Goal: Information Seeking & Learning: Learn about a topic

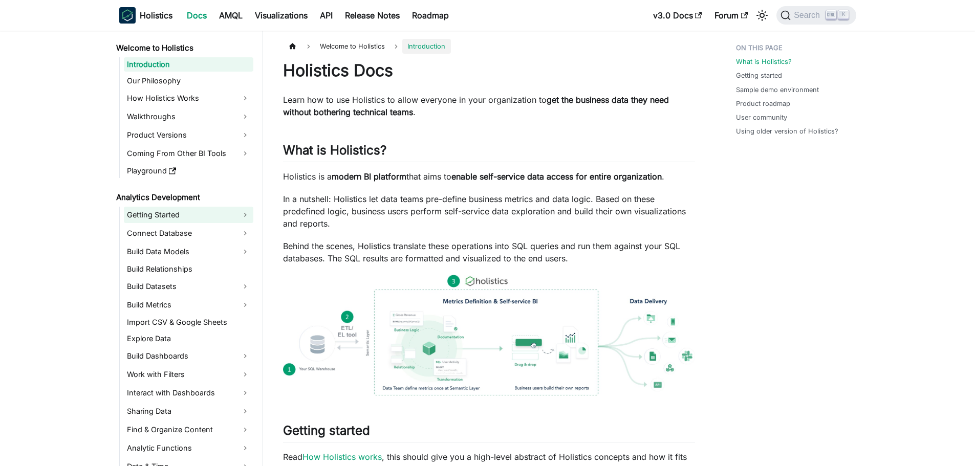
click at [155, 214] on link "Getting Started" at bounding box center [189, 215] width 130 height 16
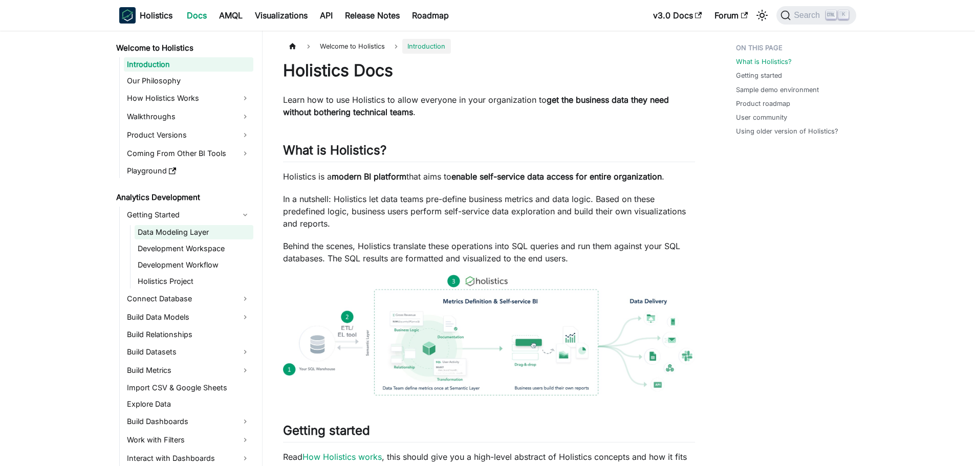
click at [172, 231] on link "Data Modeling Layer" at bounding box center [194, 232] width 119 height 14
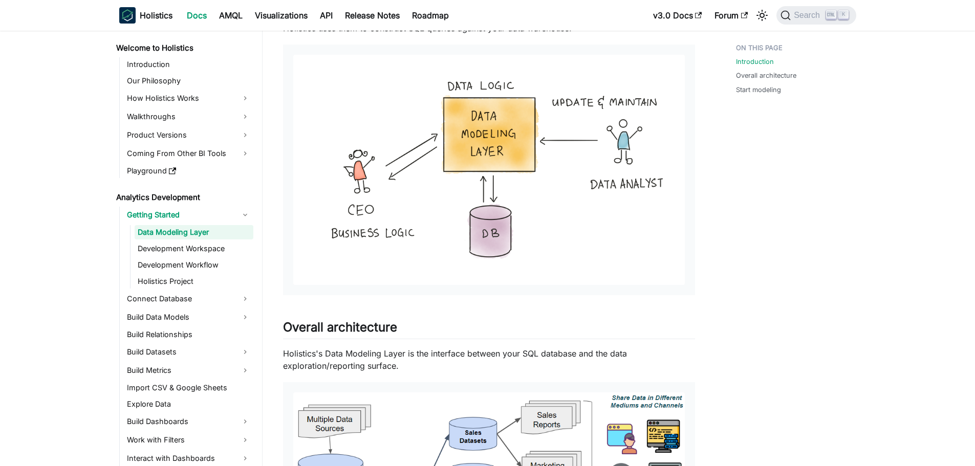
scroll to position [102, 0]
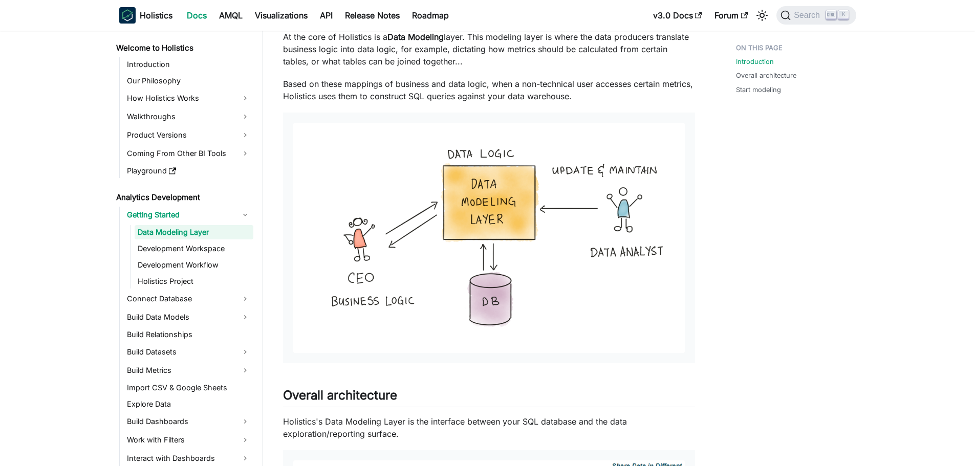
click at [775, 273] on div "Introduction Overall architecture Start modeling" at bounding box center [791, 411] width 151 height 949
click at [509, 232] on img at bounding box center [489, 238] width 392 height 230
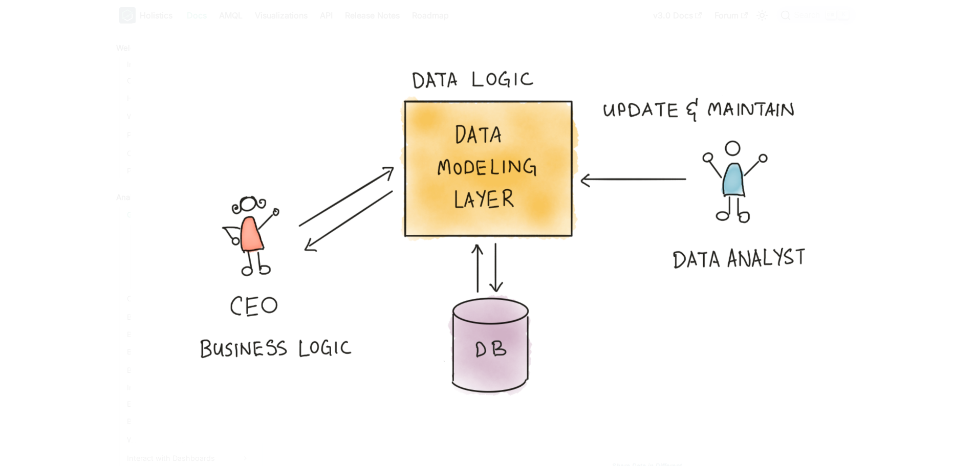
click at [524, 231] on img at bounding box center [487, 233] width 715 height 420
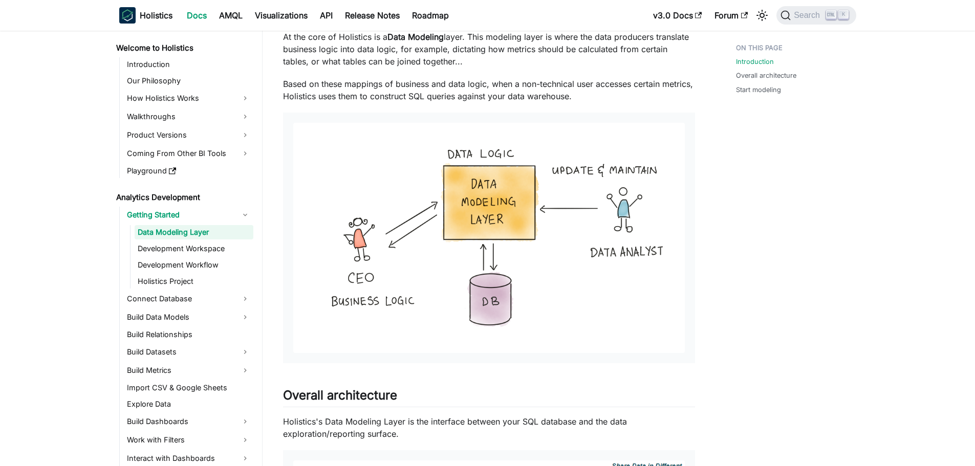
click at [733, 288] on div "Introduction Overall architecture Start modeling" at bounding box center [791, 411] width 151 height 949
click at [190, 252] on link "Development Workspace" at bounding box center [194, 249] width 119 height 14
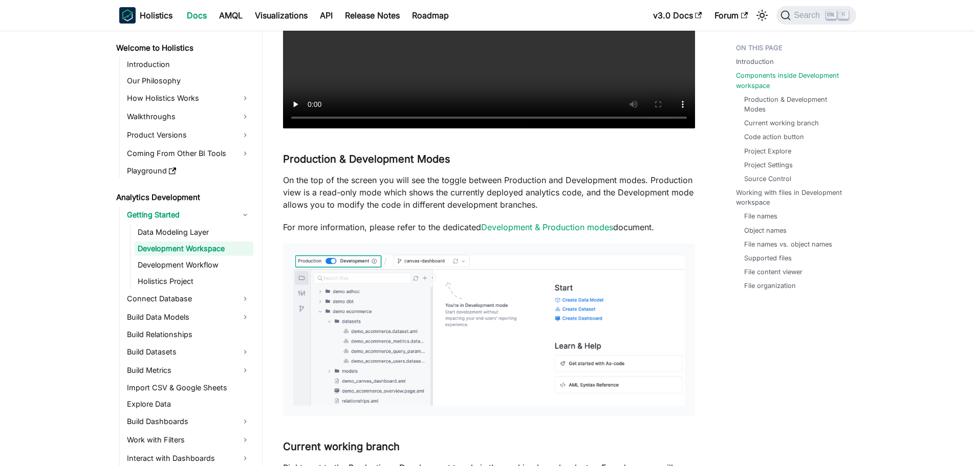
scroll to position [512, 0]
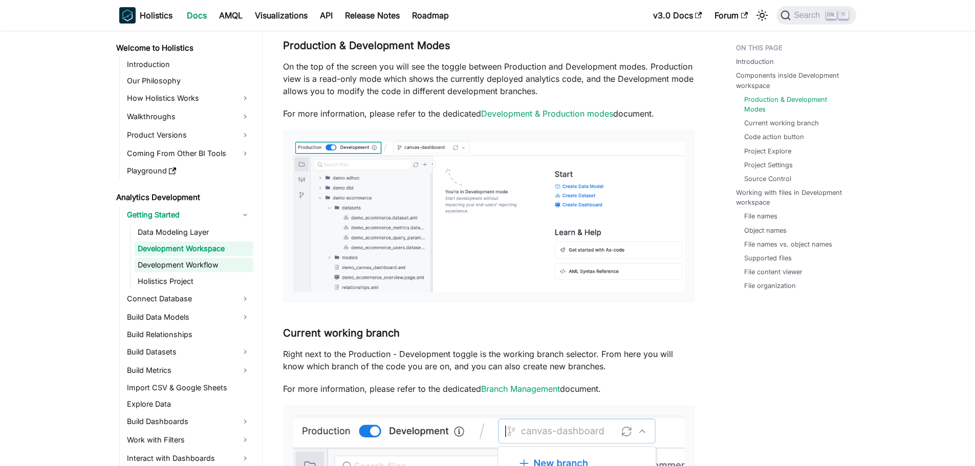
click at [179, 264] on link "Development Workflow" at bounding box center [194, 265] width 119 height 14
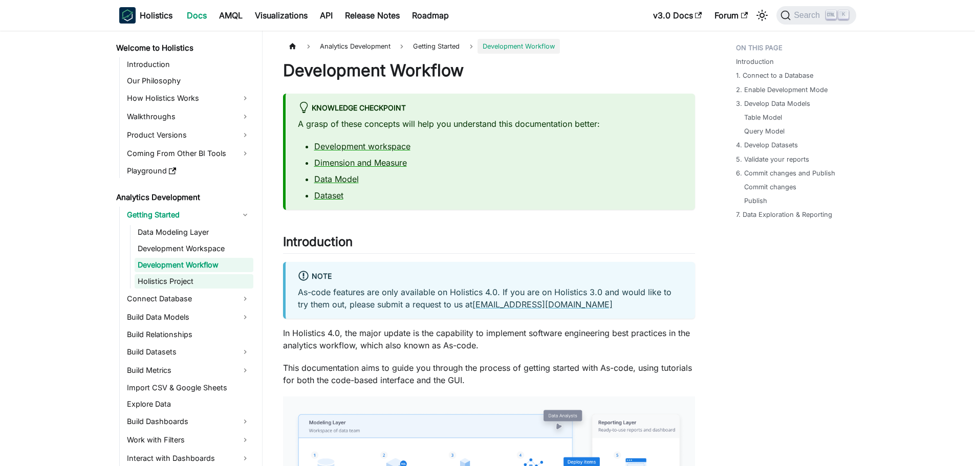
click at [189, 279] on link "Holistics Project" at bounding box center [194, 281] width 119 height 14
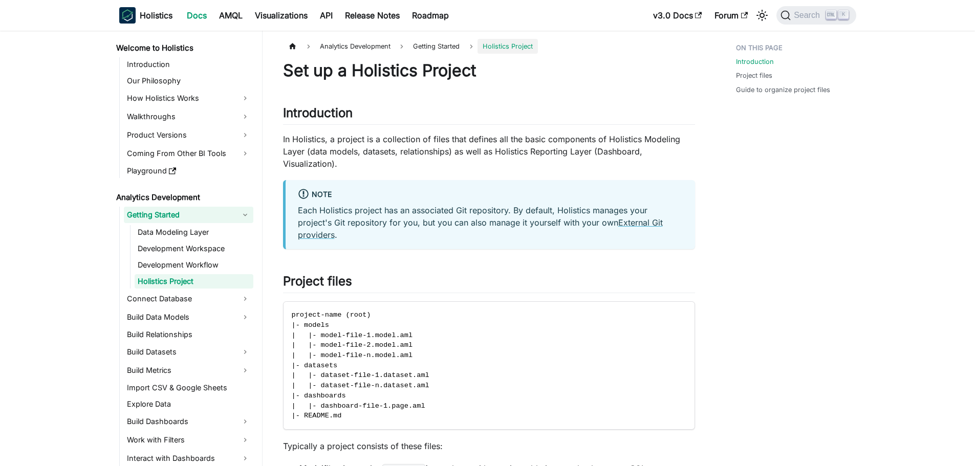
click at [175, 217] on link "Getting Started" at bounding box center [189, 215] width 130 height 16
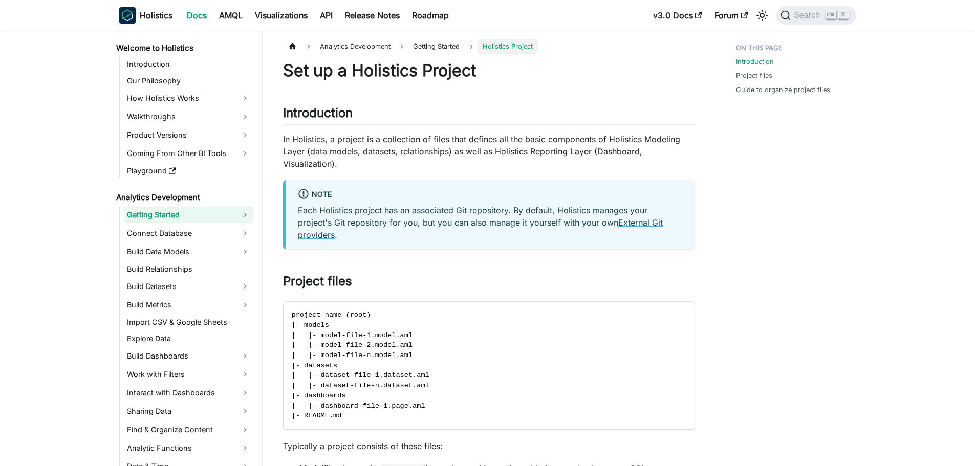
click at [188, 215] on link "Getting Started" at bounding box center [189, 215] width 130 height 16
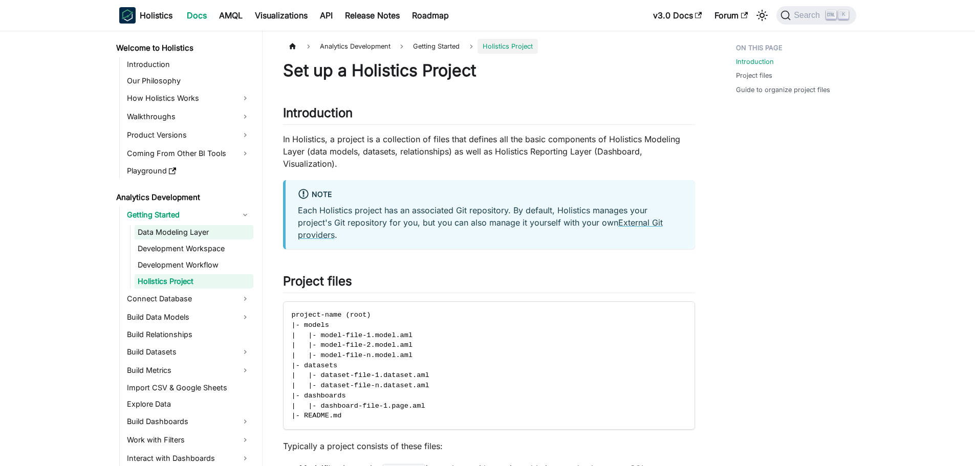
click at [194, 233] on link "Data Modeling Layer" at bounding box center [194, 232] width 119 height 14
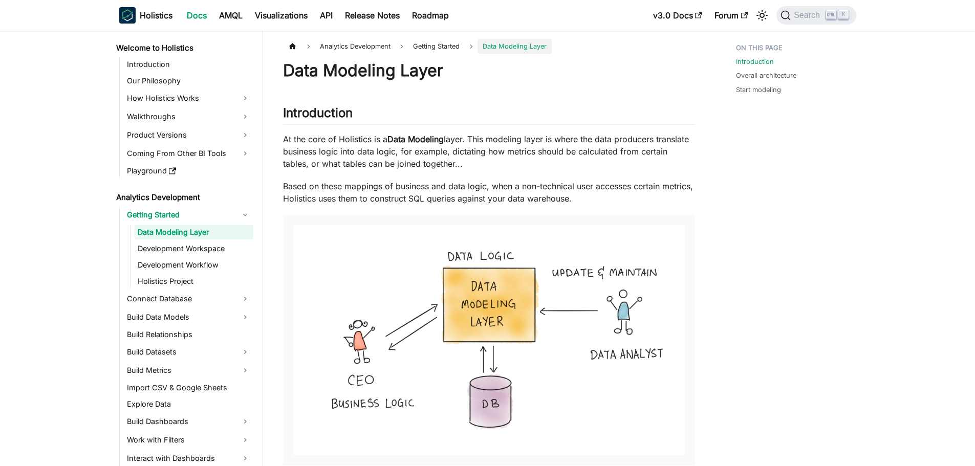
click at [173, 66] on link "Introduction" at bounding box center [189, 64] width 130 height 14
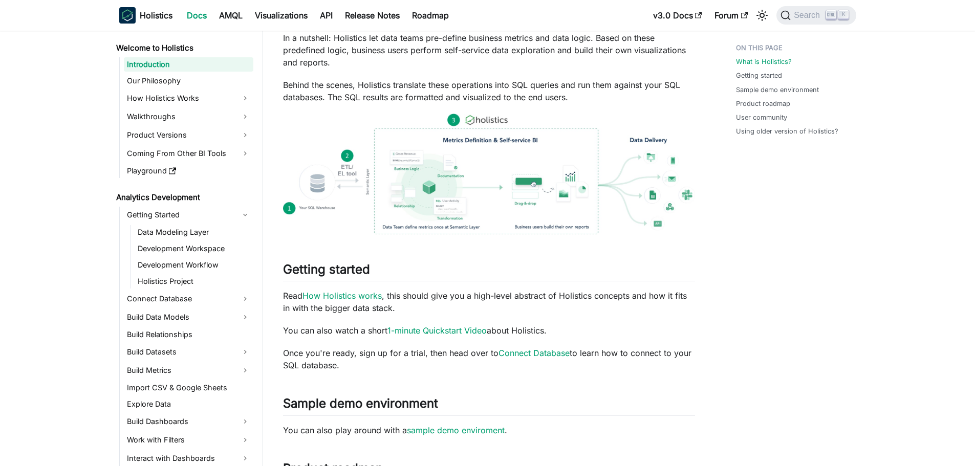
scroll to position [307, 0]
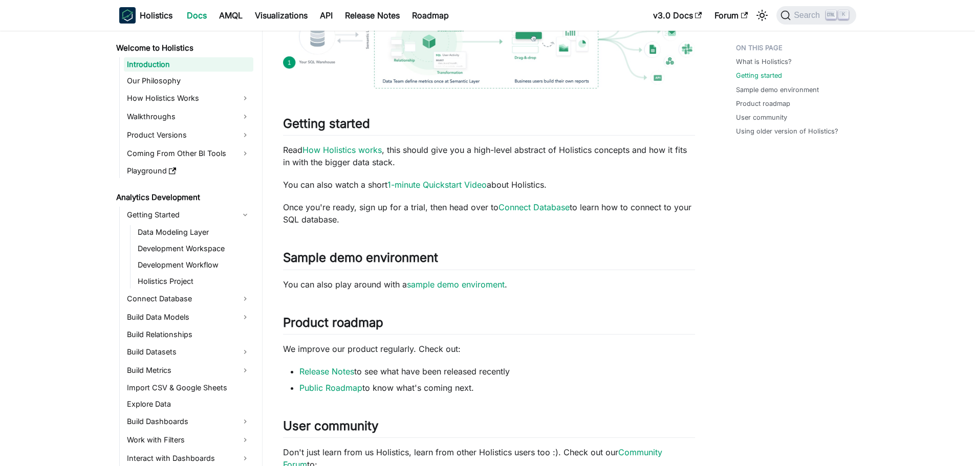
click at [799, 229] on div "What is Holistics? Getting started Sample demo environment Product roadmap User…" at bounding box center [791, 241] width 151 height 1018
click at [790, 248] on div "What is Holistics? Getting started Sample demo environment Product roadmap User…" at bounding box center [791, 241] width 151 height 1018
drag, startPoint x: 835, startPoint y: 189, endPoint x: 827, endPoint y: 196, distance: 10.2
click at [830, 194] on div "What is Holistics? Getting started Sample demo environment Product roadmap User…" at bounding box center [791, 241] width 151 height 1018
click at [777, 220] on div "What is Holistics? Getting started Sample demo environment Product roadmap User…" at bounding box center [791, 241] width 151 height 1018
